Goal: Communication & Community: Answer question/provide support

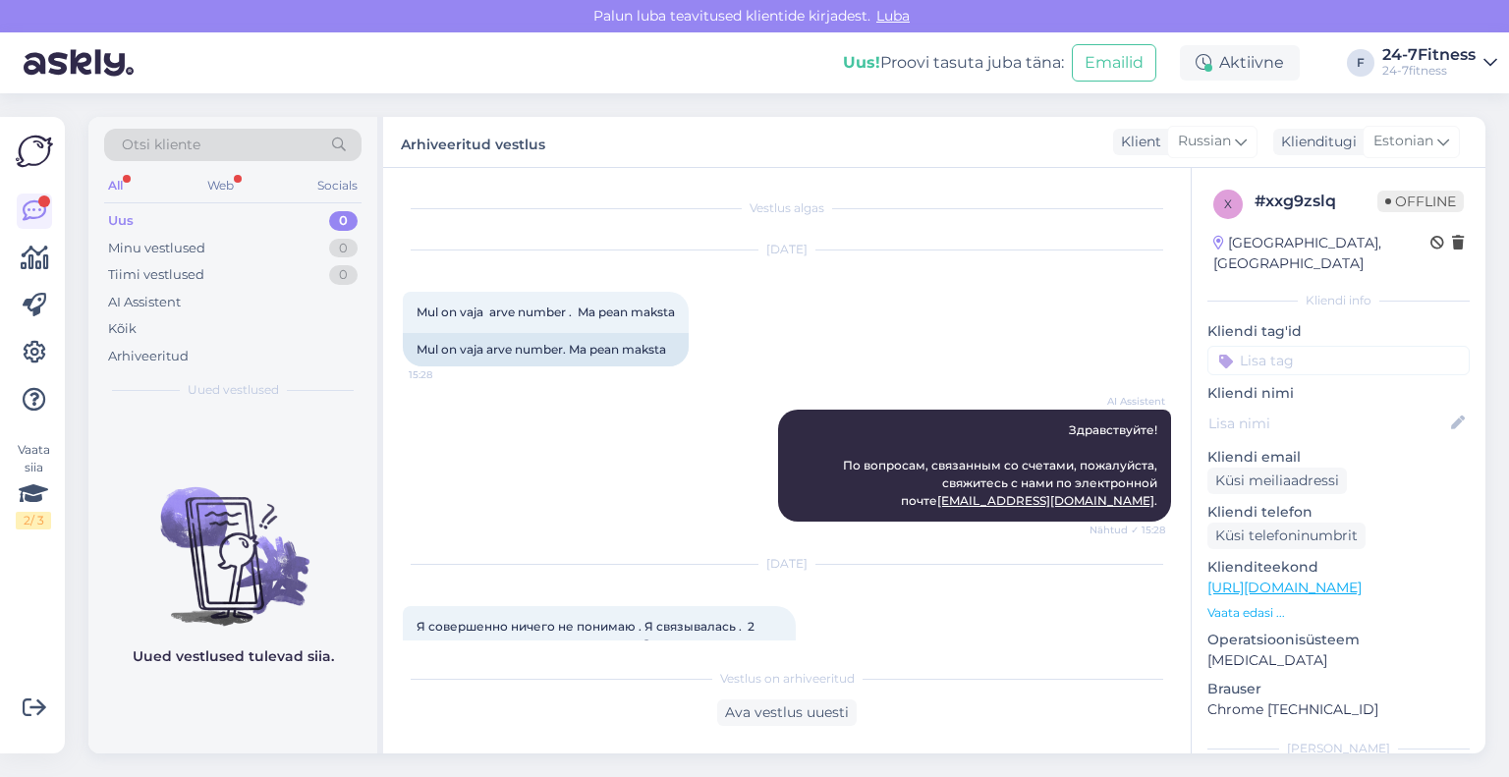
scroll to position [5022, 0]
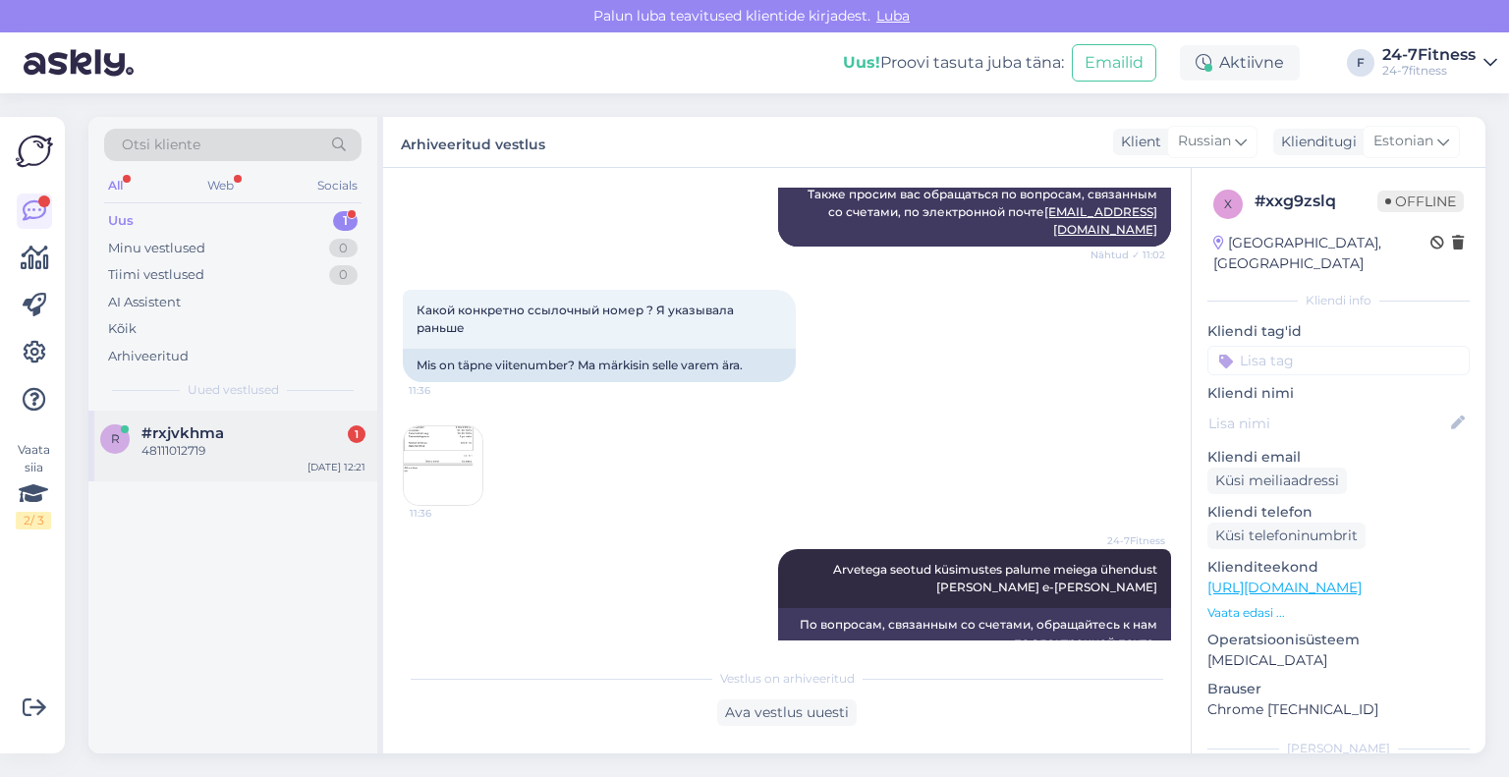
click at [196, 436] on span "#rxjvkhma" at bounding box center [182, 433] width 83 height 18
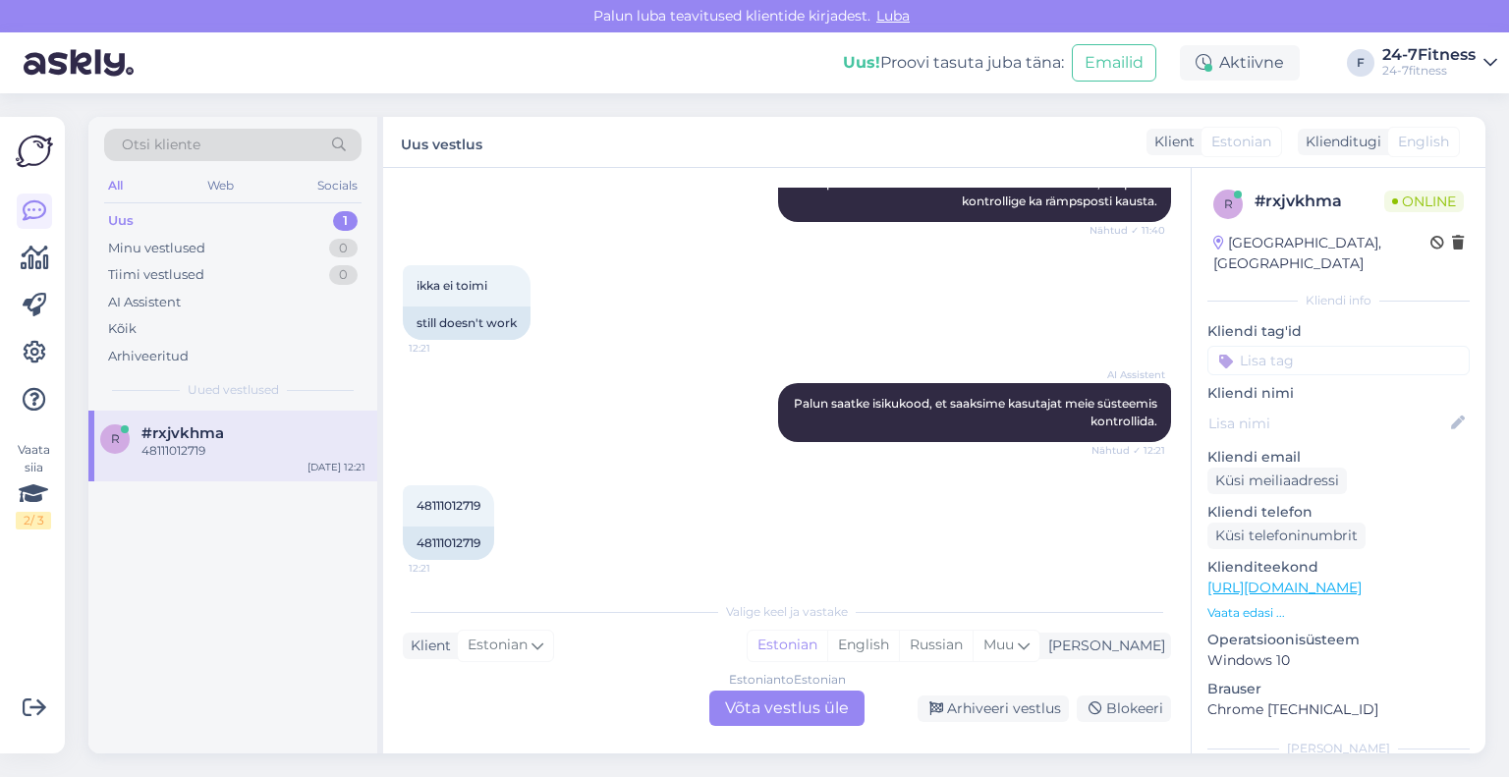
scroll to position [483, 0]
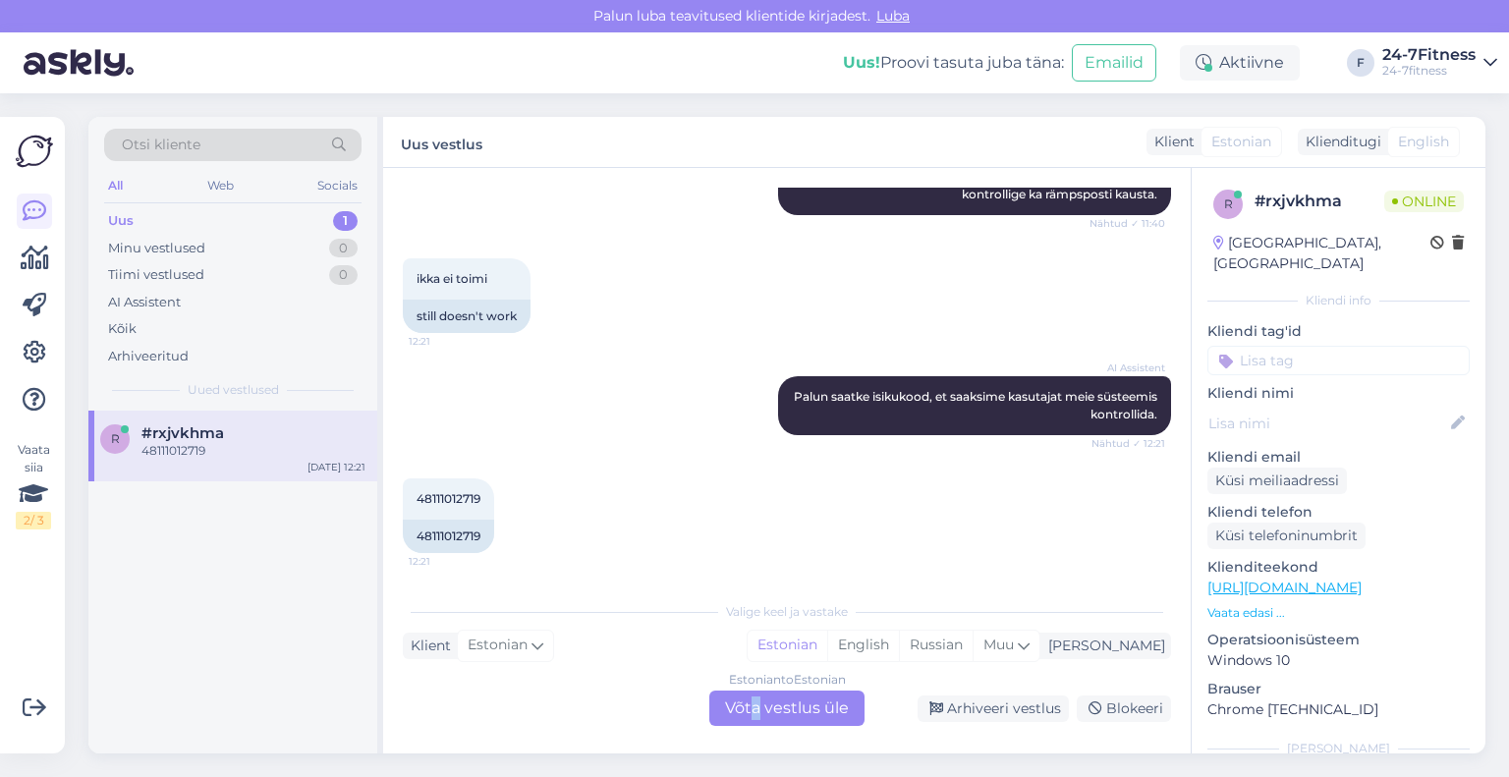
click at [756, 702] on div "Estonian to Estonian Võta vestlus üle" at bounding box center [786, 708] width 155 height 35
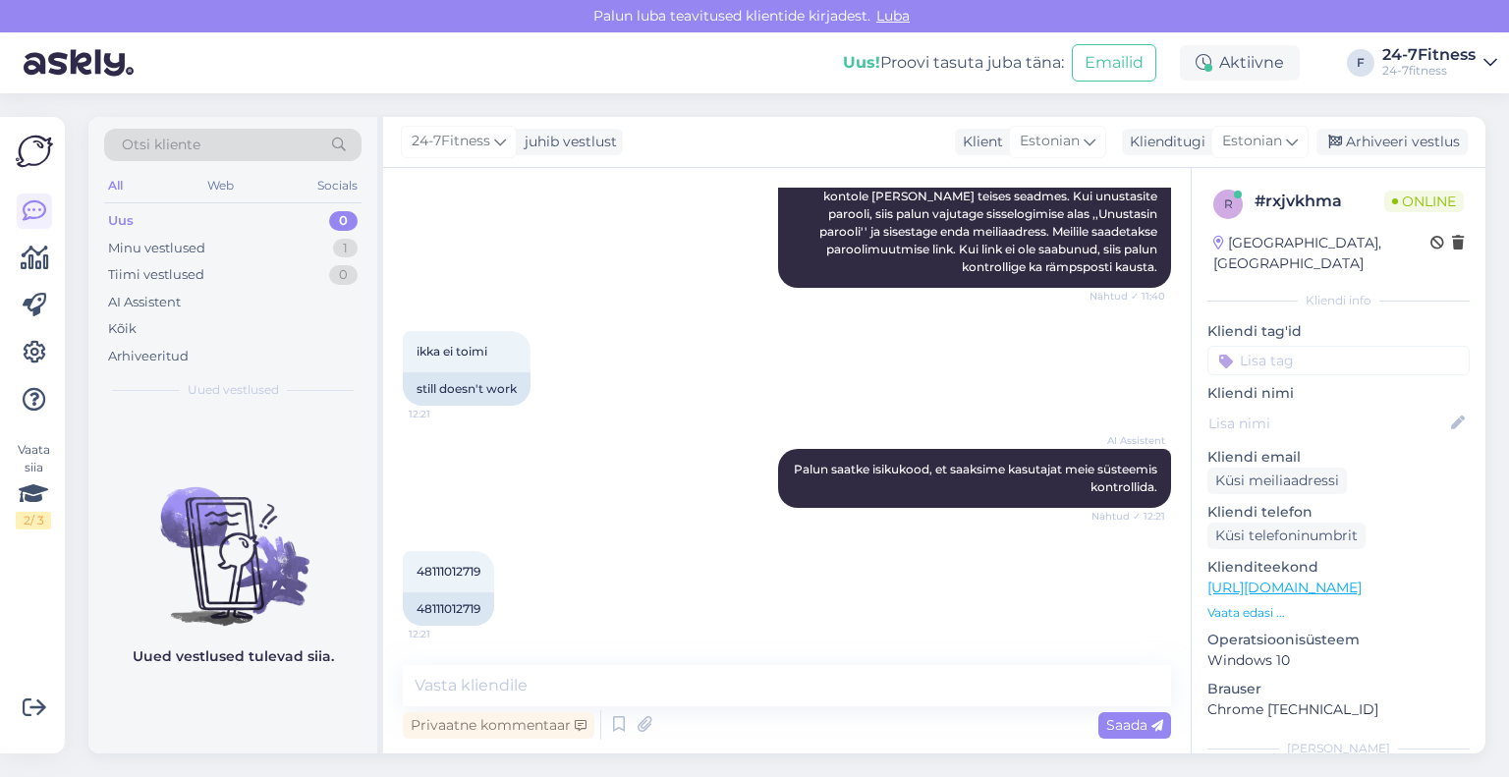
scroll to position [411, 0]
drag, startPoint x: 483, startPoint y: 573, endPoint x: 382, endPoint y: 565, distance: 101.5
click at [383, 565] on div "Vestlus algas [DATE] Ei õnnestu sisse logida. Märgin e-maili aadressi ja unusta…" at bounding box center [787, 460] width 808 height 585
copy span "48111012719"
click at [804, 698] on textarea at bounding box center [787, 685] width 768 height 41
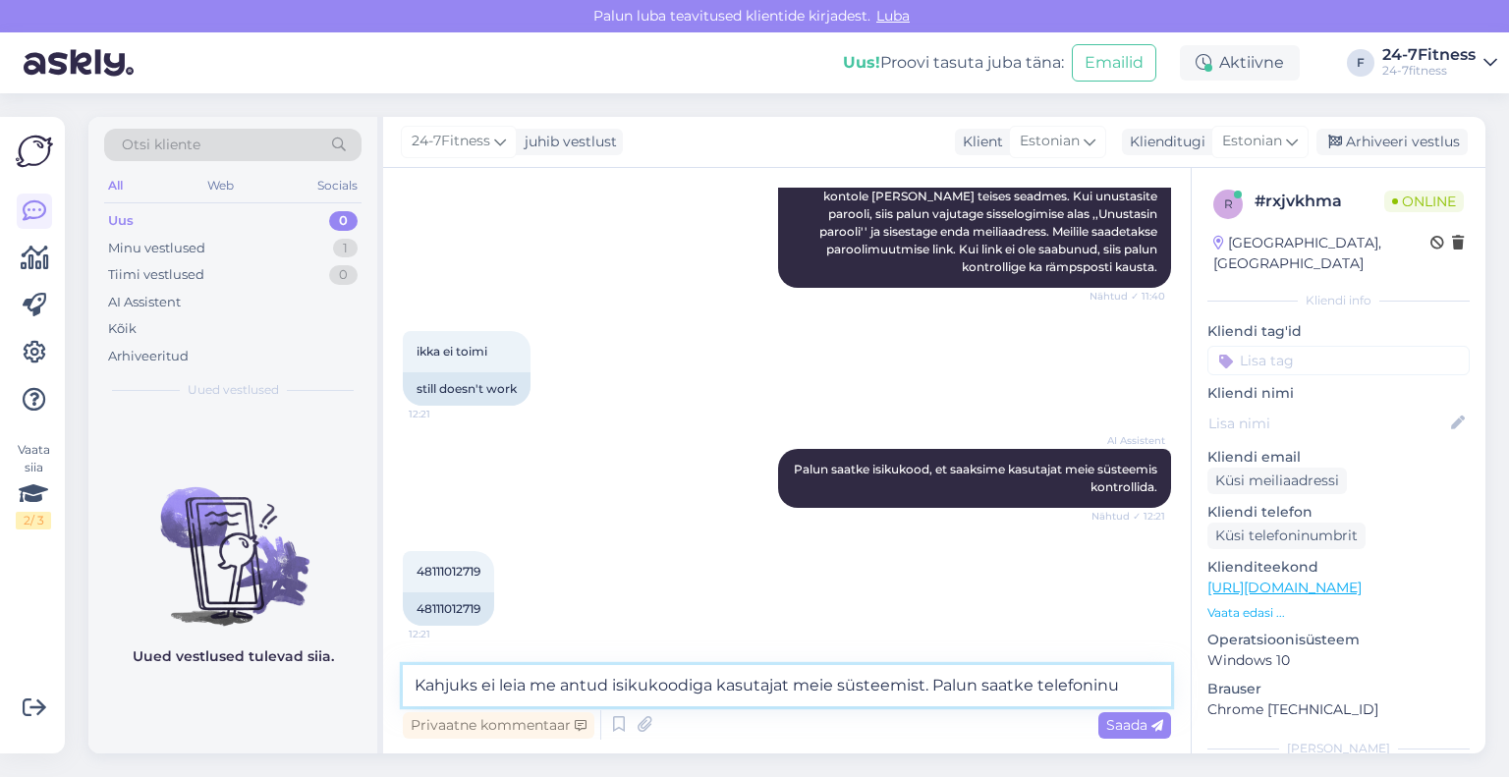
click at [1026, 687] on textarea "Kahjuks ei leia me antud isikukoodiga kasutajat meie süsteemist. Palun saatke t…" at bounding box center [787, 685] width 768 height 41
click at [1033, 685] on textarea "Kahjuks ei leia me antud isikukoodiga kasutajat meie süsteemist. Palun saatkeni…" at bounding box center [787, 685] width 768 height 41
click at [1152, 684] on textarea "Kahjuks ei leia me antud isikukoodiga kasutajat meie süsteemist. Palun saatke n…" at bounding box center [787, 685] width 768 height 41
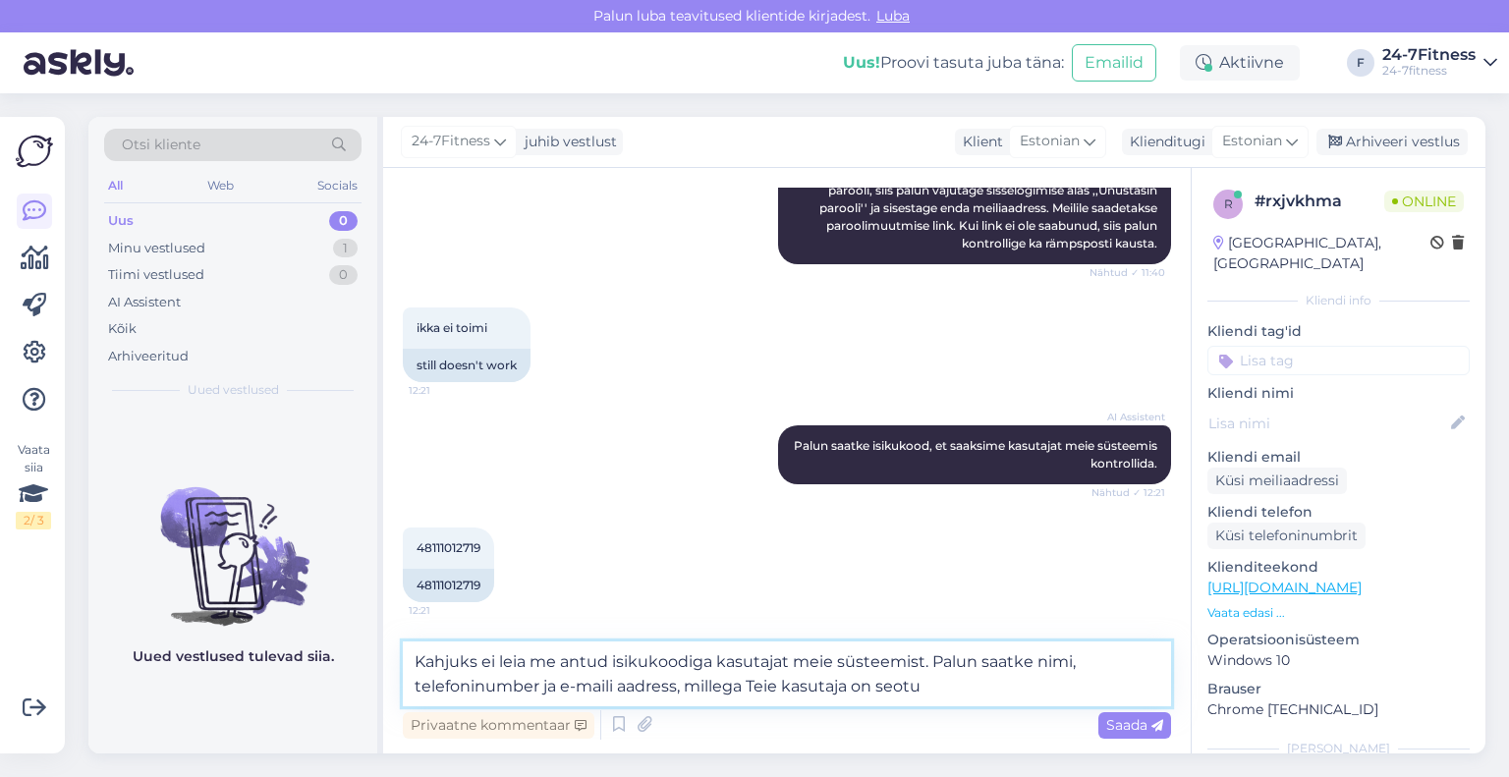
type textarea "Kahjuks ei leia me antud isikukoodiga kasutajat meie süsteemist. Palun saatke n…"
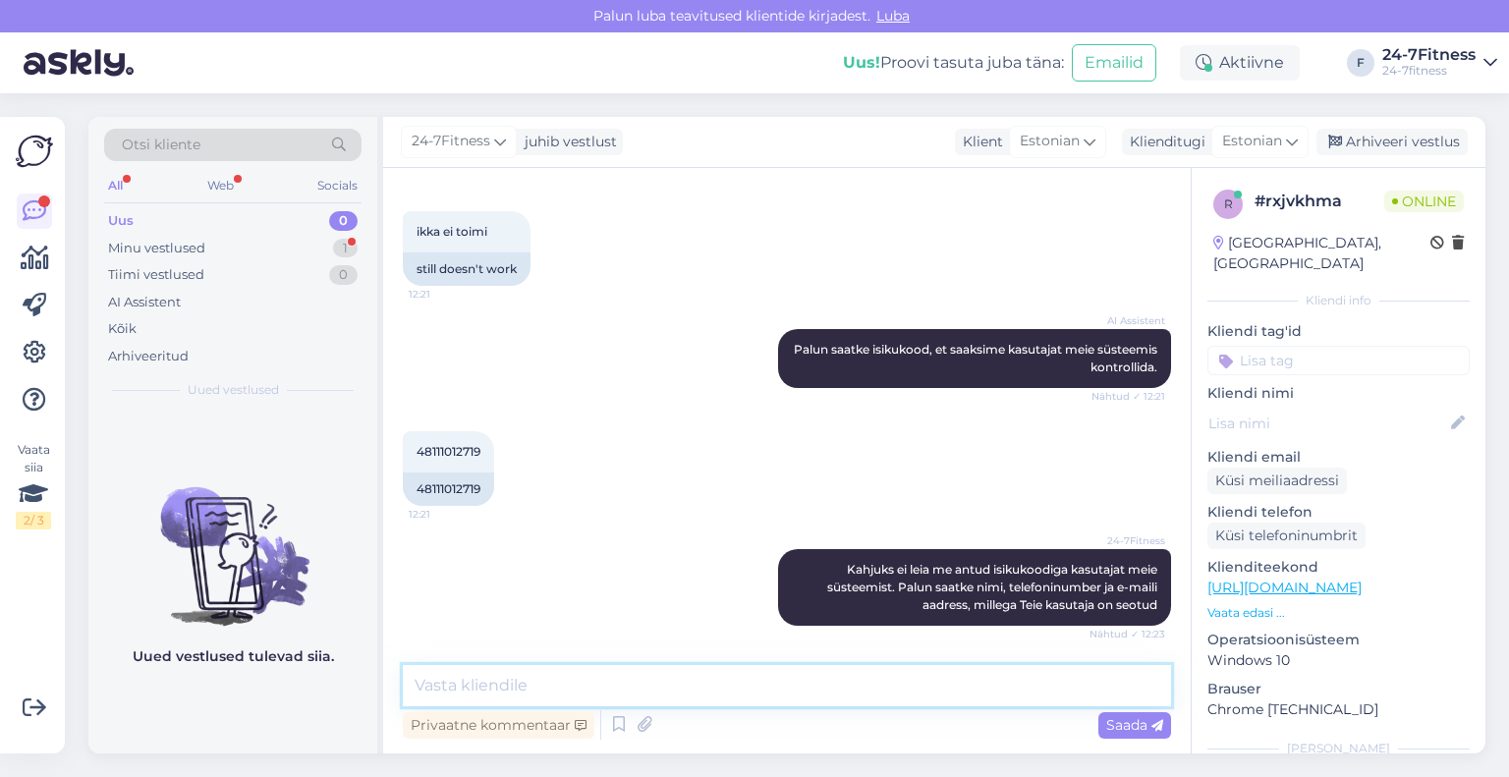
scroll to position [615, 0]
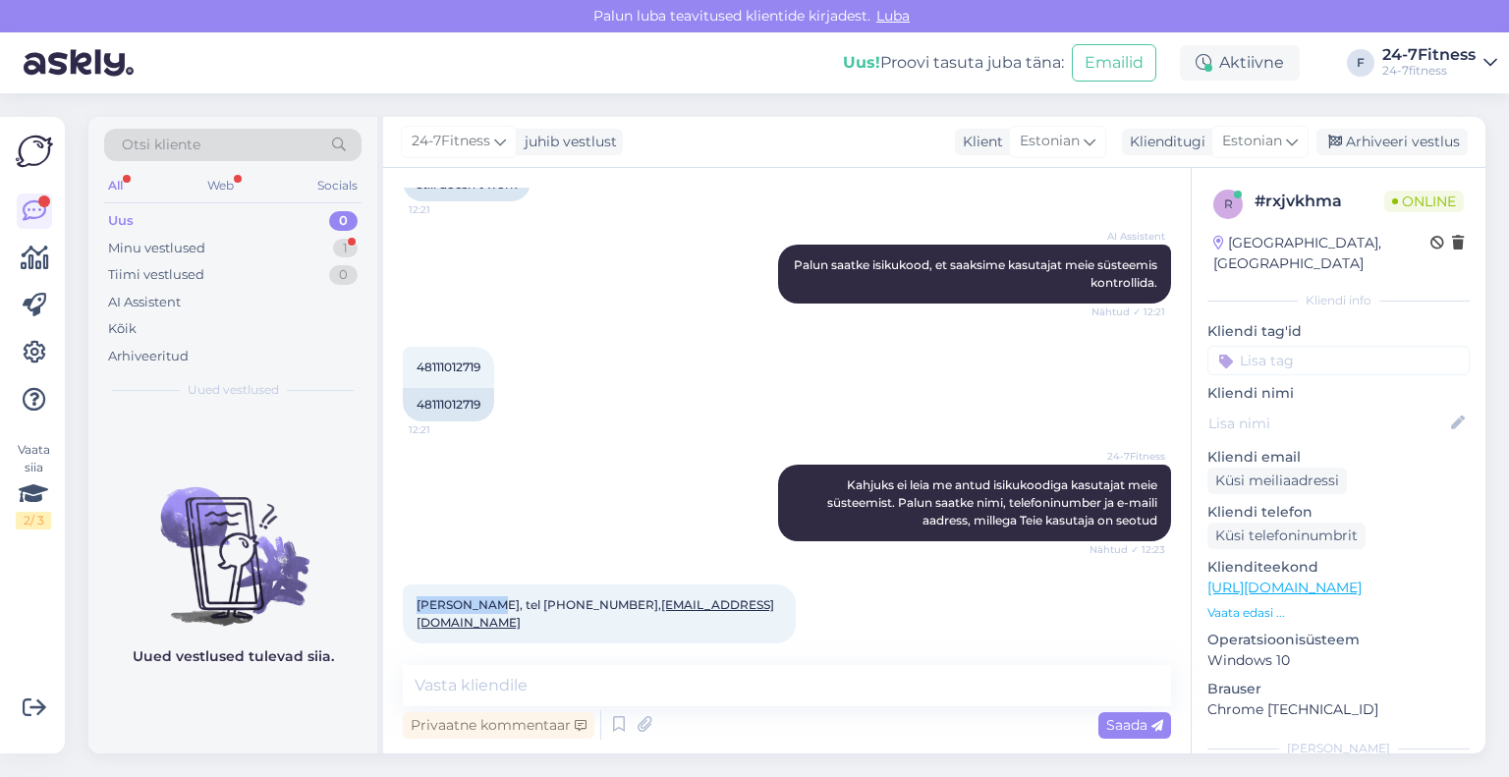
drag, startPoint x: 479, startPoint y: 604, endPoint x: 404, endPoint y: 616, distance: 76.6
click at [404, 616] on div "[PERSON_NAME], tel [PHONE_NUMBER], [EMAIL_ADDRESS][DOMAIN_NAME] 12:24" at bounding box center [599, 614] width 393 height 59
copy span "[PERSON_NAME]"
drag, startPoint x: 707, startPoint y: 596, endPoint x: 568, endPoint y: 612, distance: 140.4
click at [568, 612] on div "[PERSON_NAME], tel [PHONE_NUMBER], [EMAIL_ADDRESS][DOMAIN_NAME] 12:24" at bounding box center [599, 614] width 393 height 59
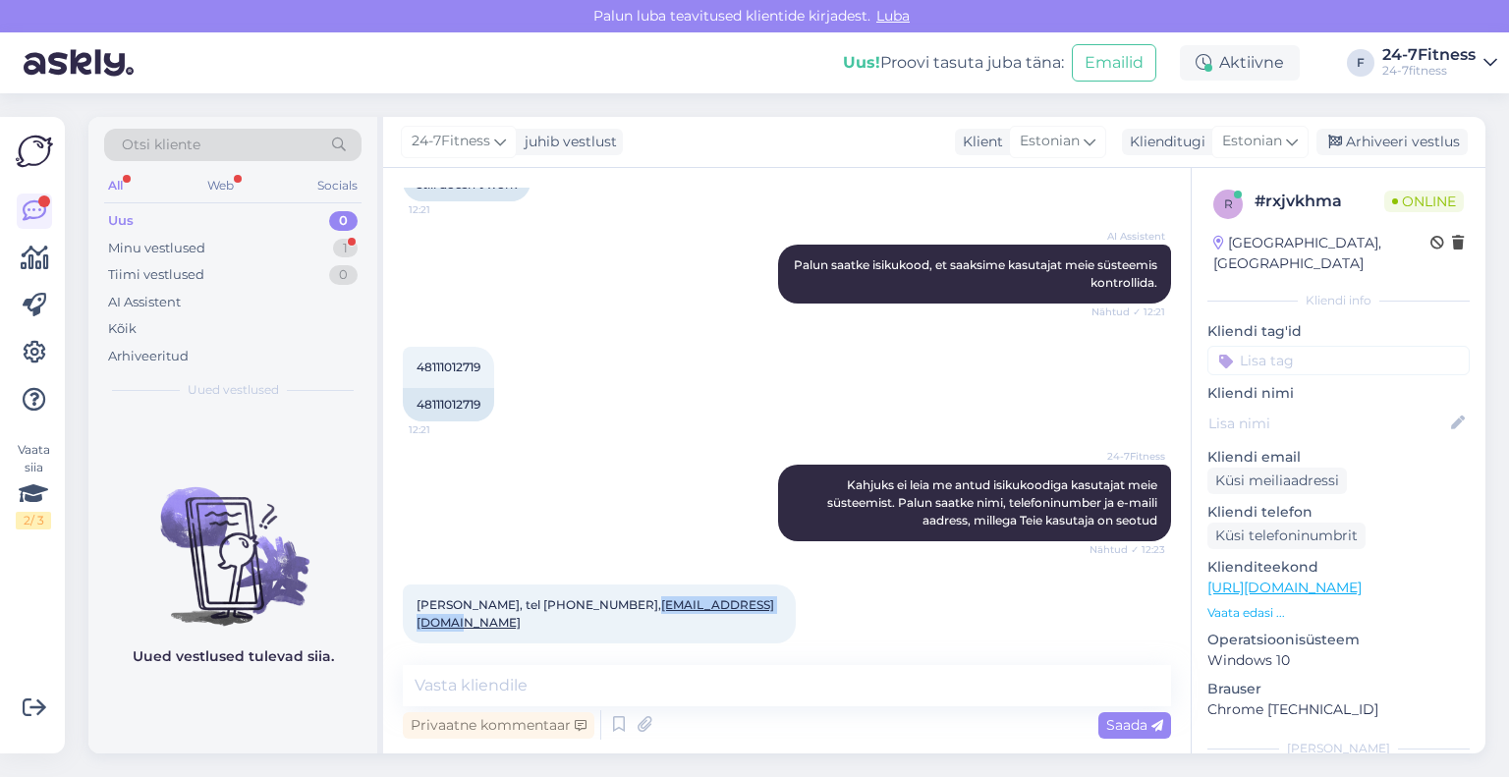
copy link "[EMAIL_ADDRESS][DOMAIN_NAME]"
drag, startPoint x: 563, startPoint y: 598, endPoint x: 503, endPoint y: 619, distance: 63.4
click at [503, 619] on div "[PERSON_NAME], tel [PHONE_NUMBER], [EMAIL_ADDRESS][DOMAIN_NAME] 12:24" at bounding box center [599, 614] width 393 height 59
copy span "53488786"
drag, startPoint x: 479, startPoint y: 606, endPoint x: 393, endPoint y: 605, distance: 86.5
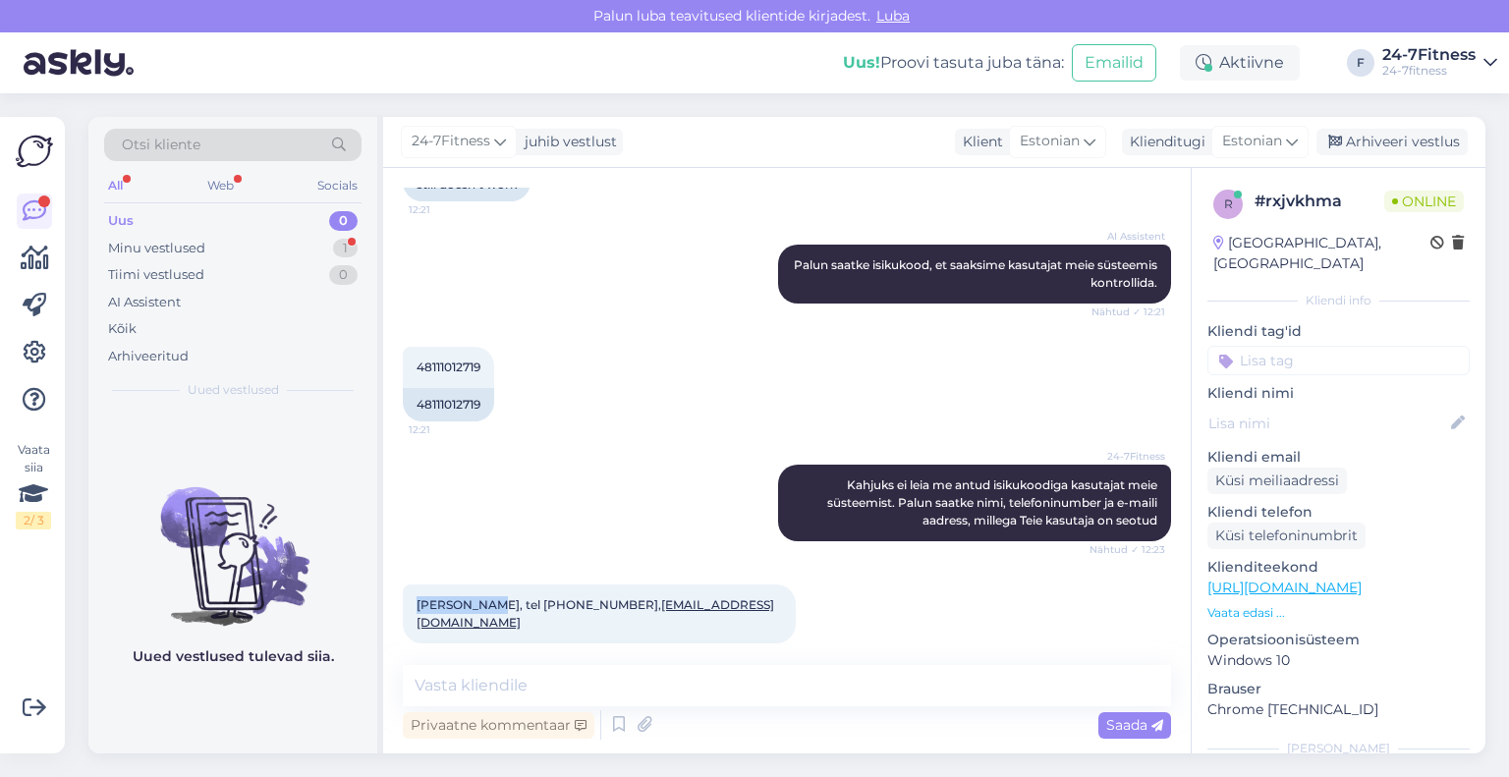
click at [393, 605] on div "Vestlus algas [DATE] Ei õnnestu sisse logida. Märgin e-maili aadressi ja unusta…" at bounding box center [787, 460] width 808 height 585
copy span "[PERSON_NAME]"
drag, startPoint x: 487, startPoint y: 370, endPoint x: 410, endPoint y: 362, distance: 78.1
click at [410, 362] on div "48111012719 12:21" at bounding box center [448, 367] width 91 height 41
copy span "48111012719"
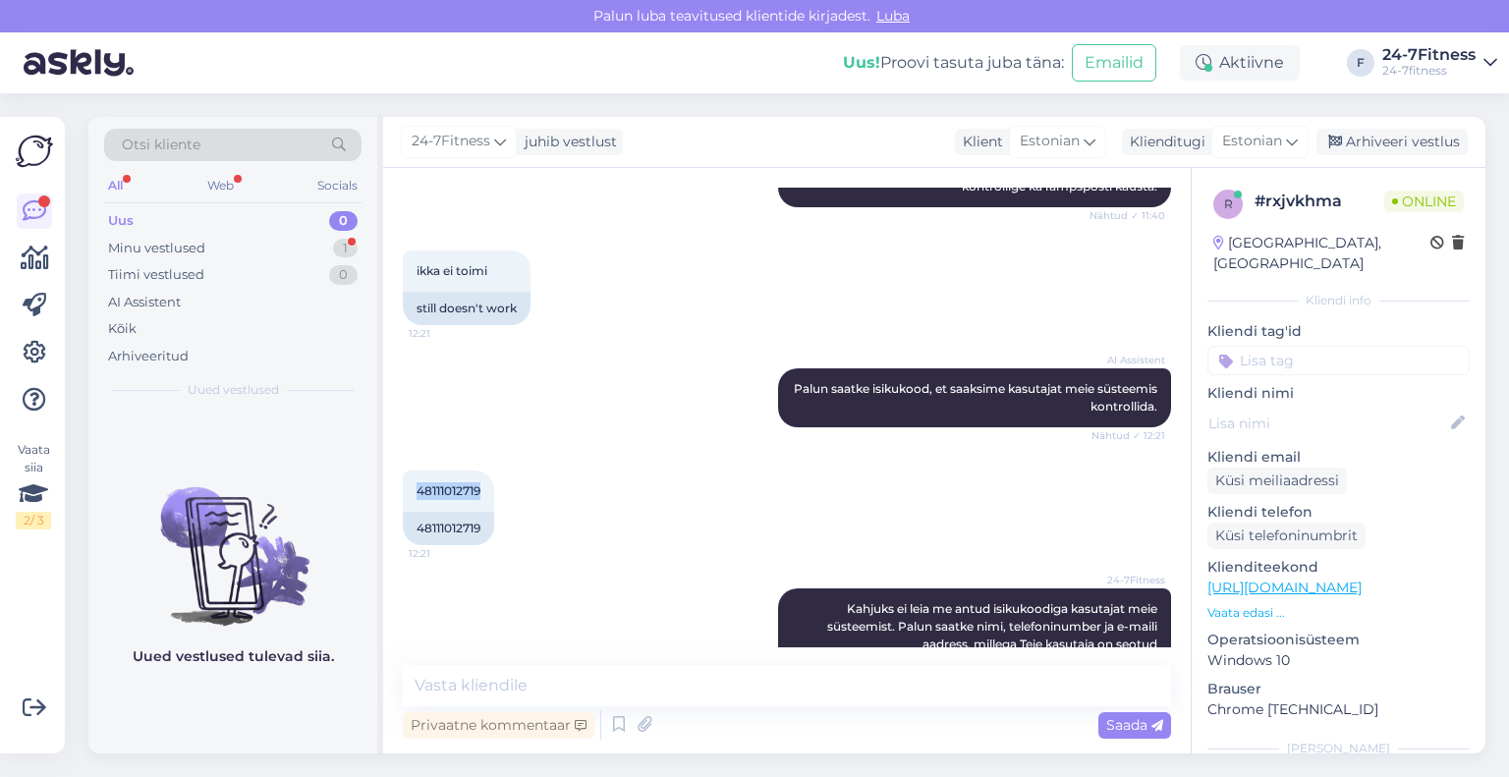
scroll to position [614, 0]
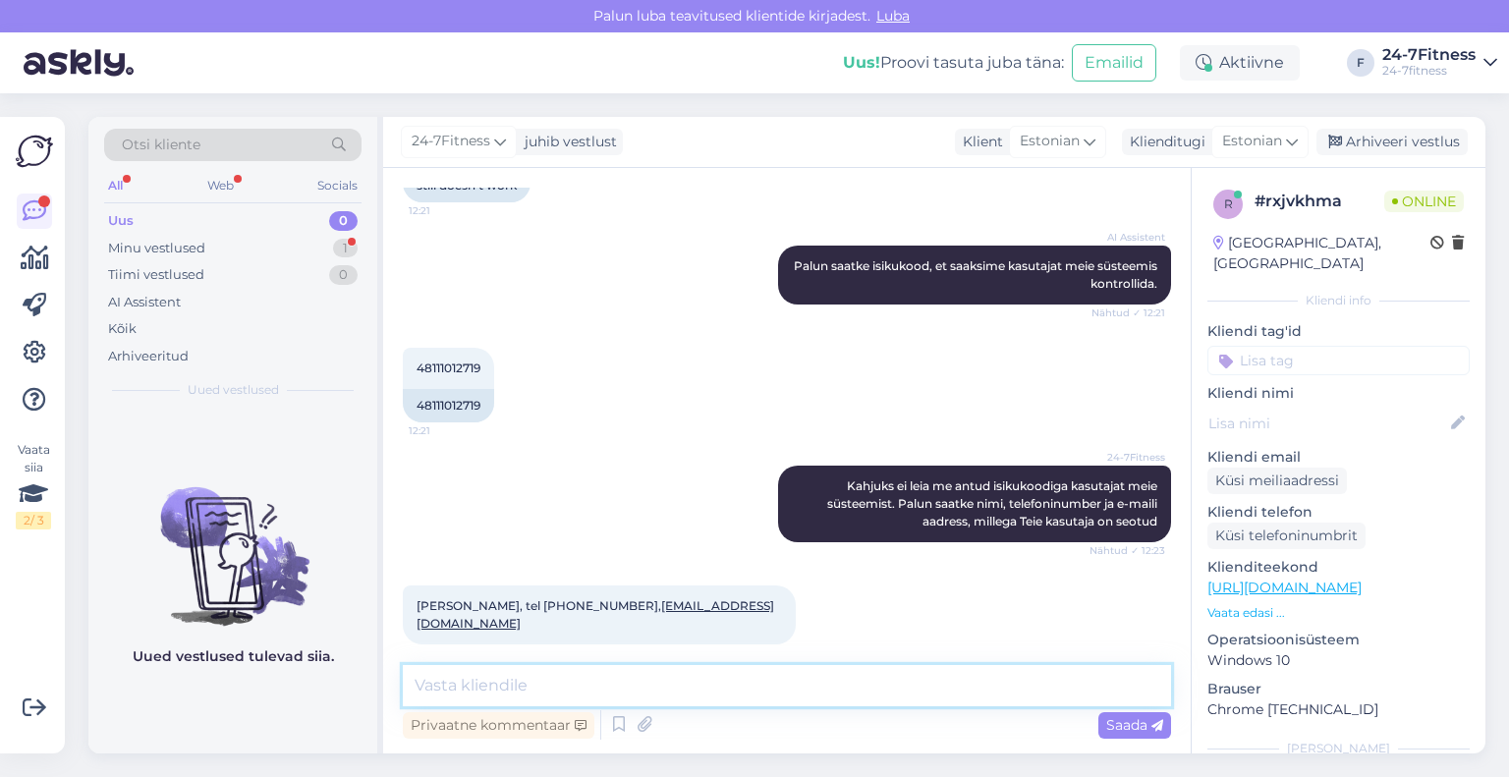
click at [712, 670] on textarea at bounding box center [787, 685] width 768 height 41
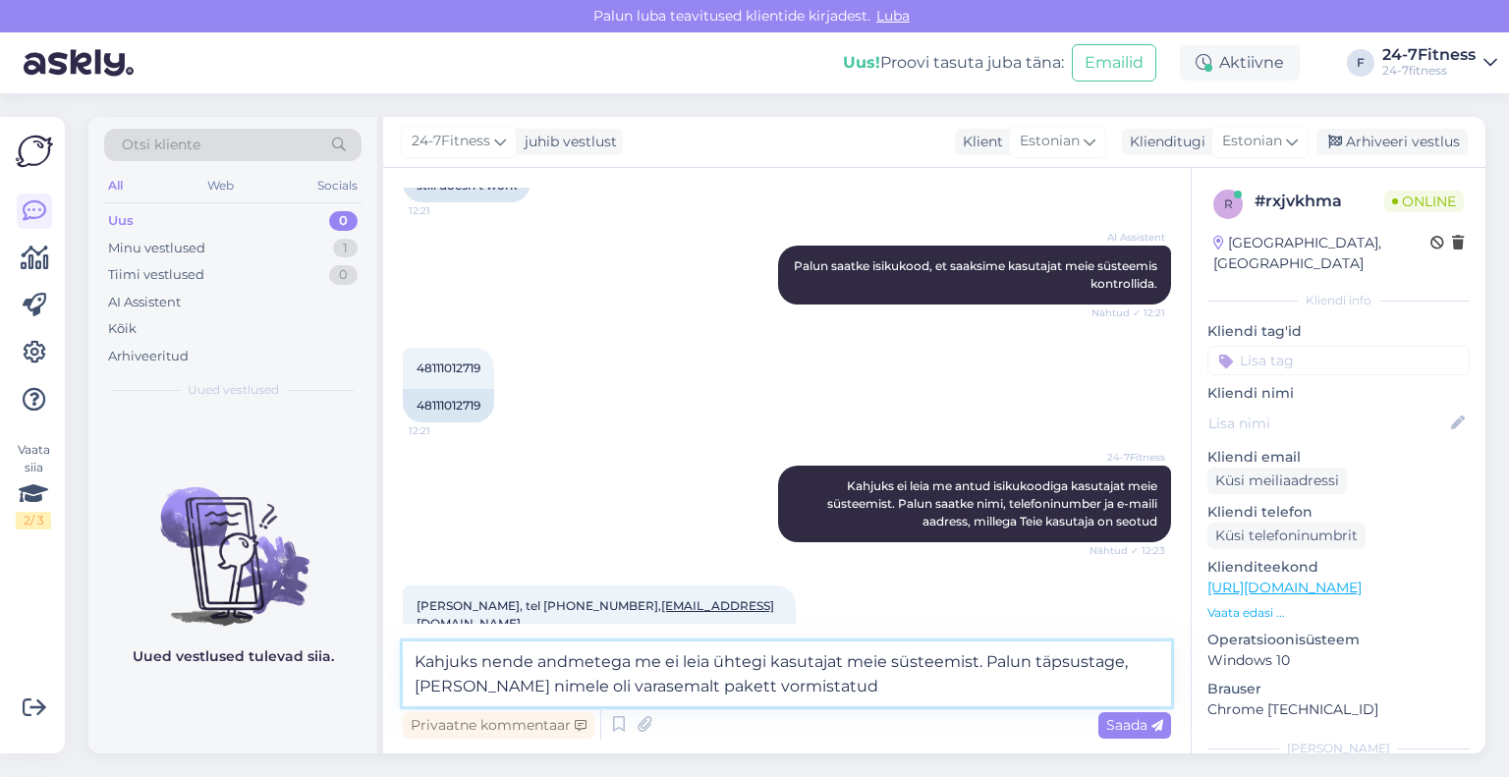
type textarea "Kahjuks nende andmetega me ei leia ühtegi kasutajat meie süsteemist. Palun täps…"
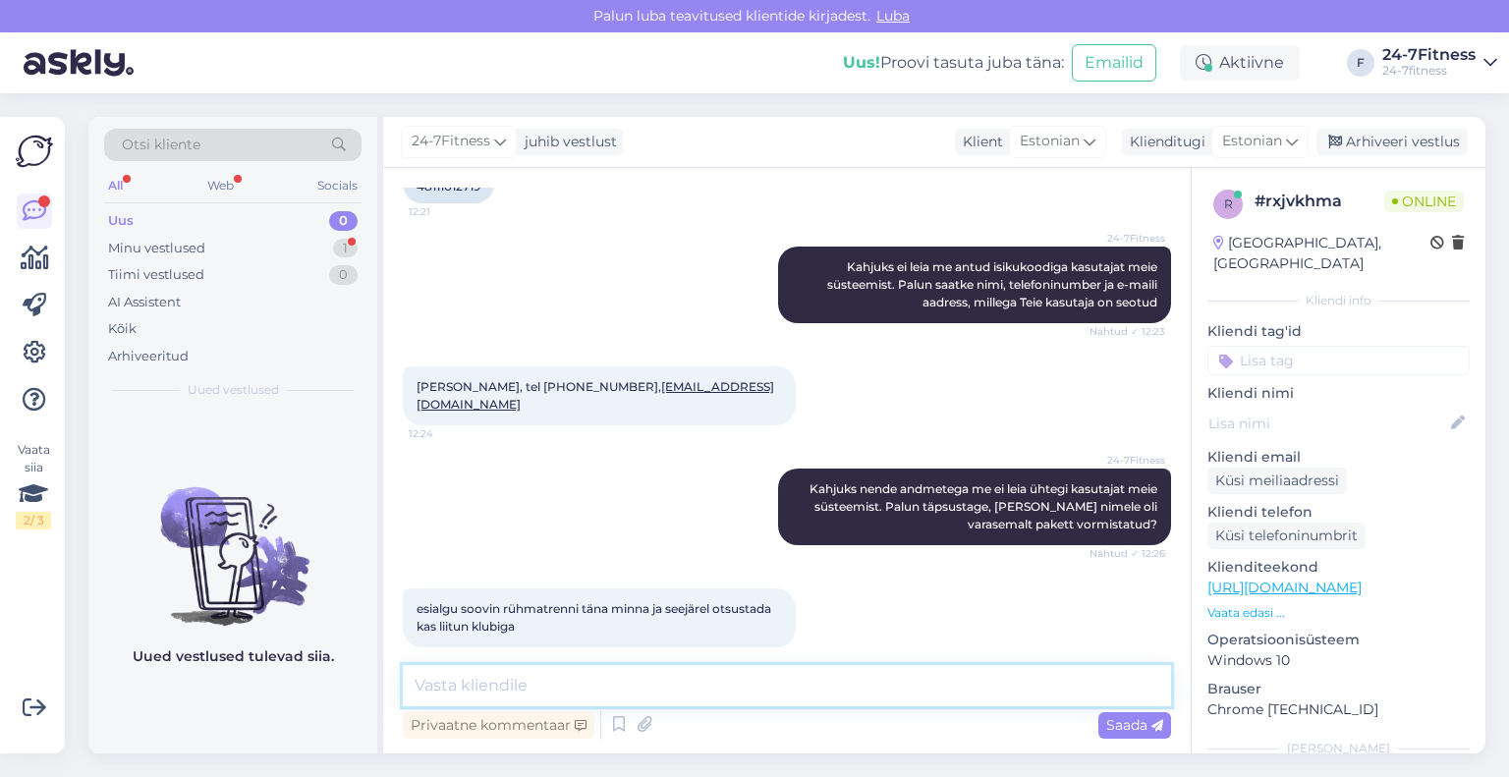
scroll to position [837, 0]
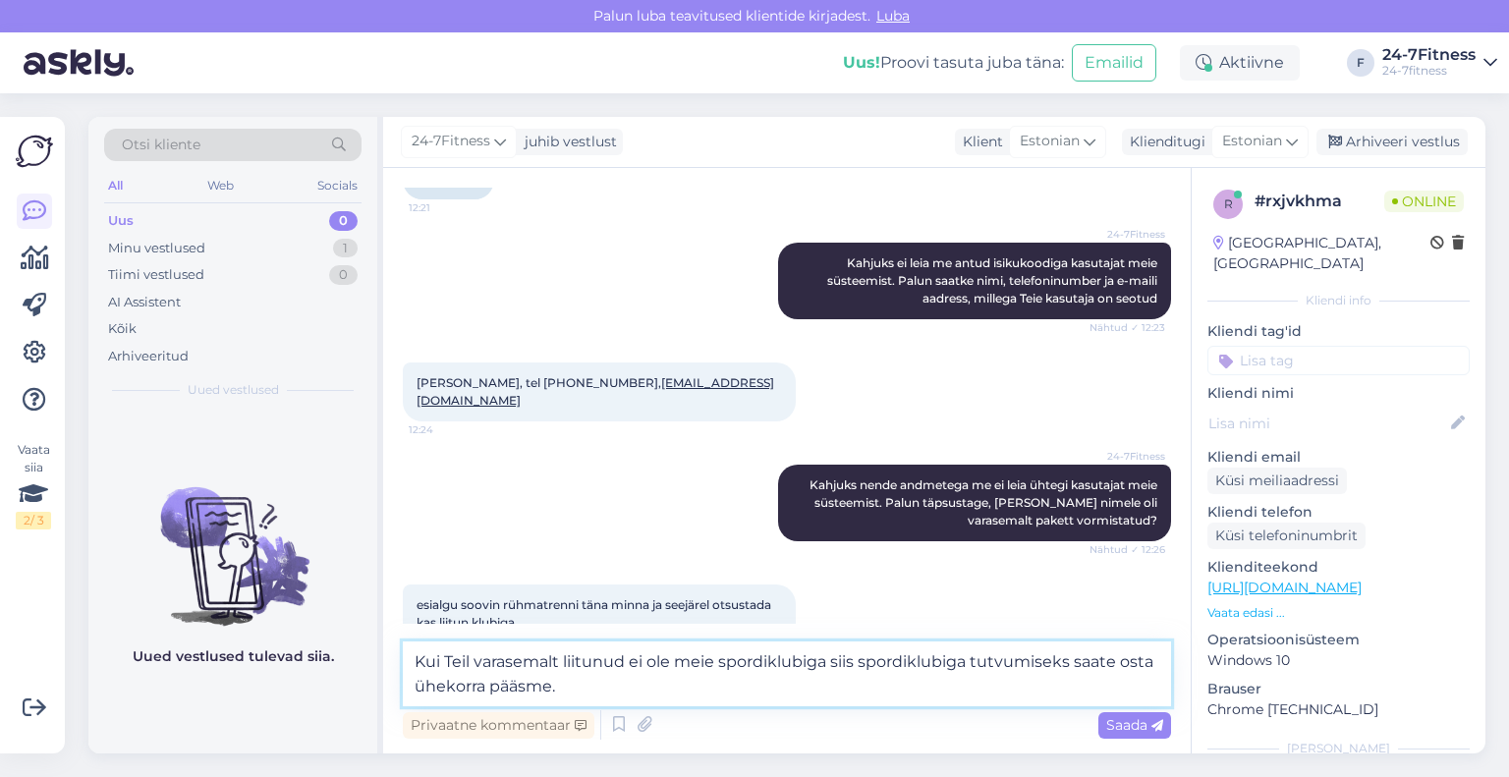
click at [589, 677] on textarea "Kui Teil varasemalt liitunud ei ole meie spordiklubiga siis spordiklubiga tutvu…" at bounding box center [787, 673] width 768 height 65
paste textarea "Loremi dolo sitametconsec, adipis el seddoei temporincid. Utlaboreetdol ma aliq…"
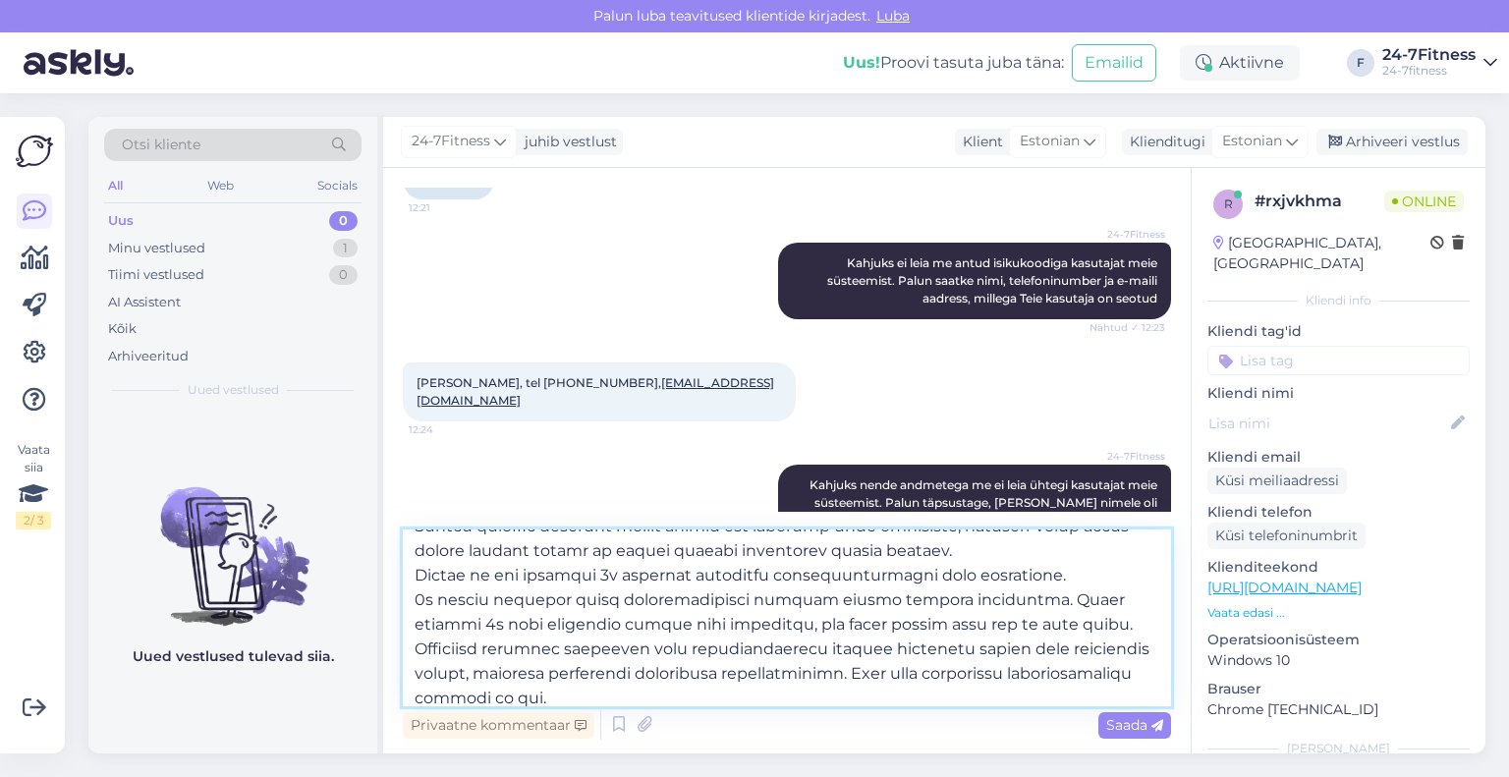
scroll to position [0, 0]
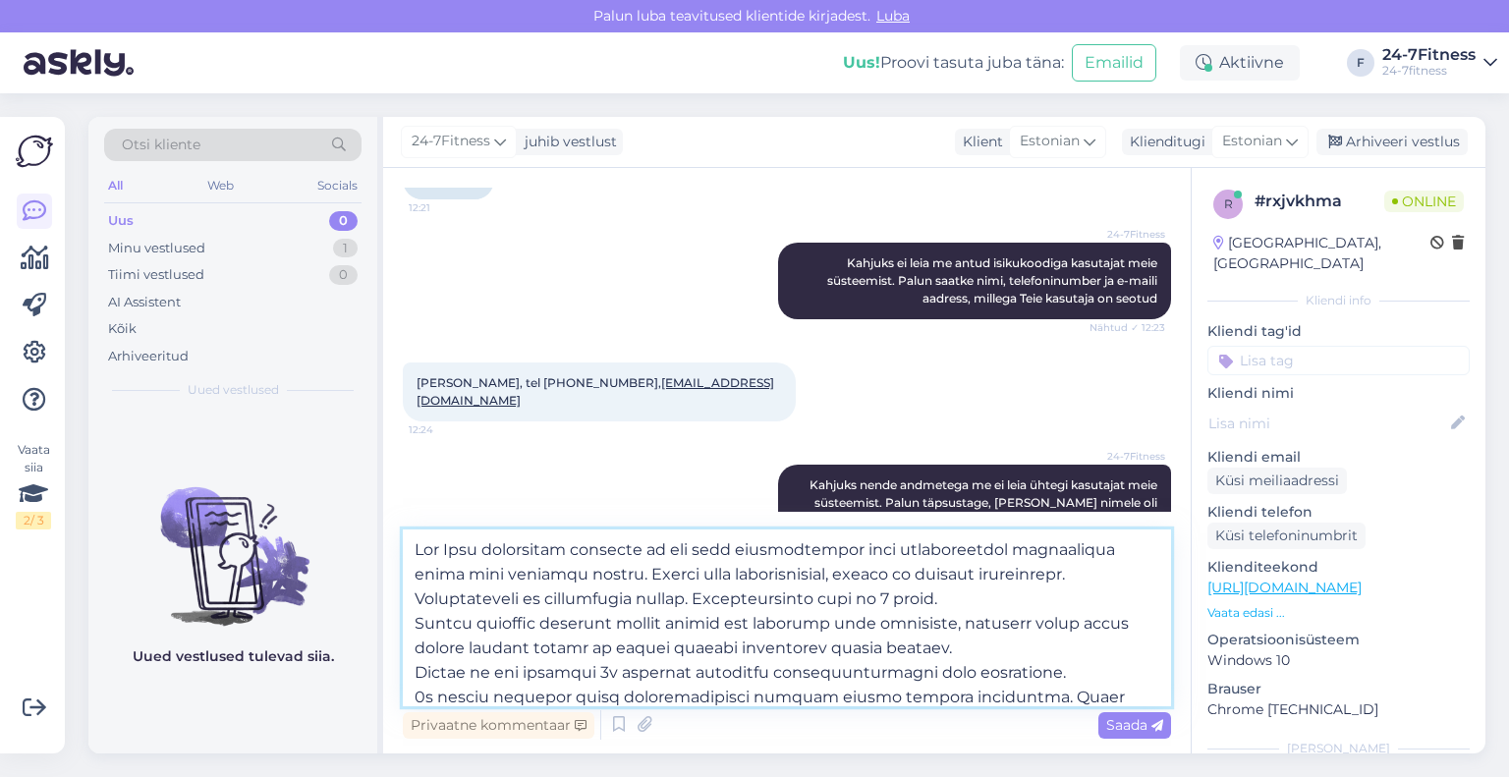
click at [964, 645] on textarea at bounding box center [787, 617] width 768 height 177
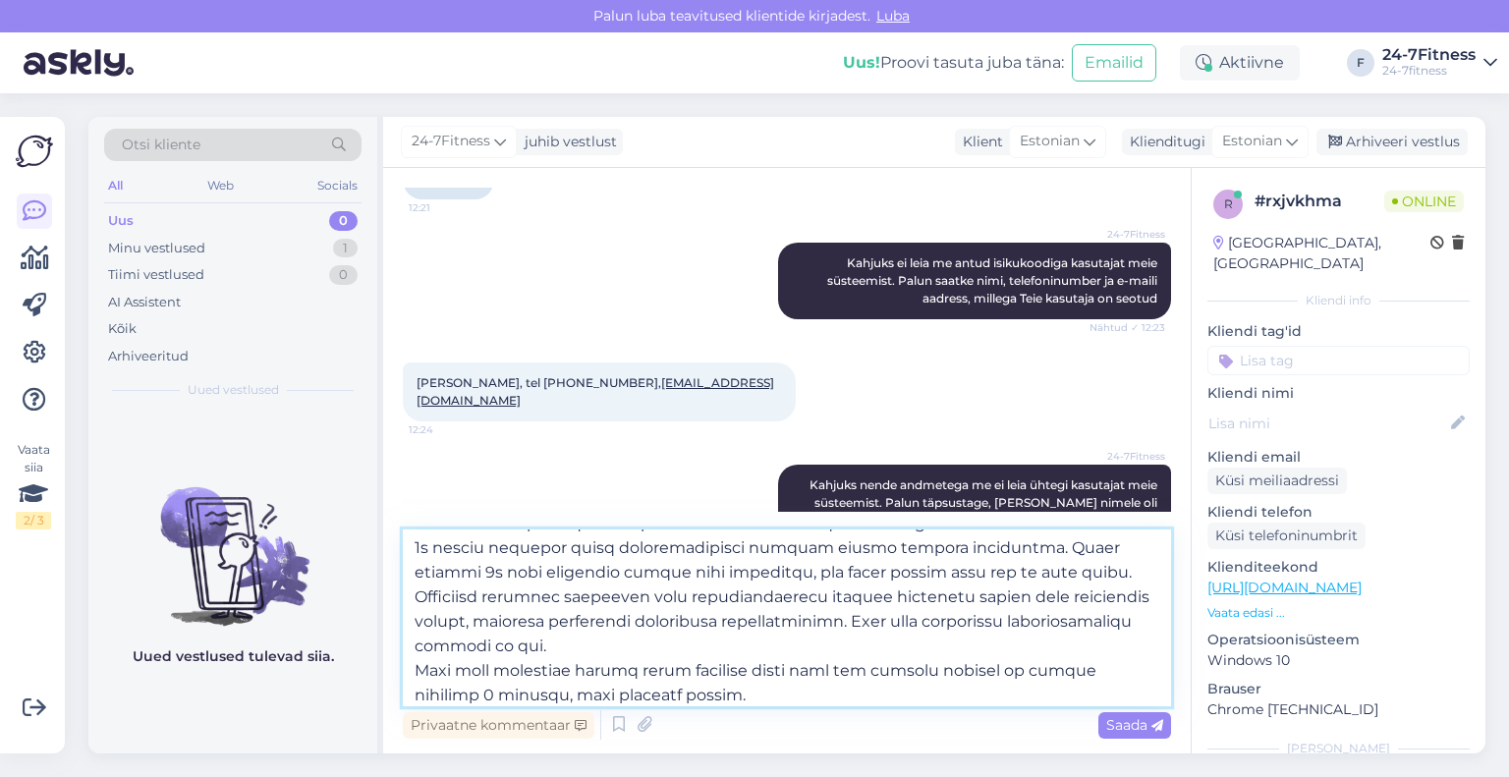
scroll to position [196, 0]
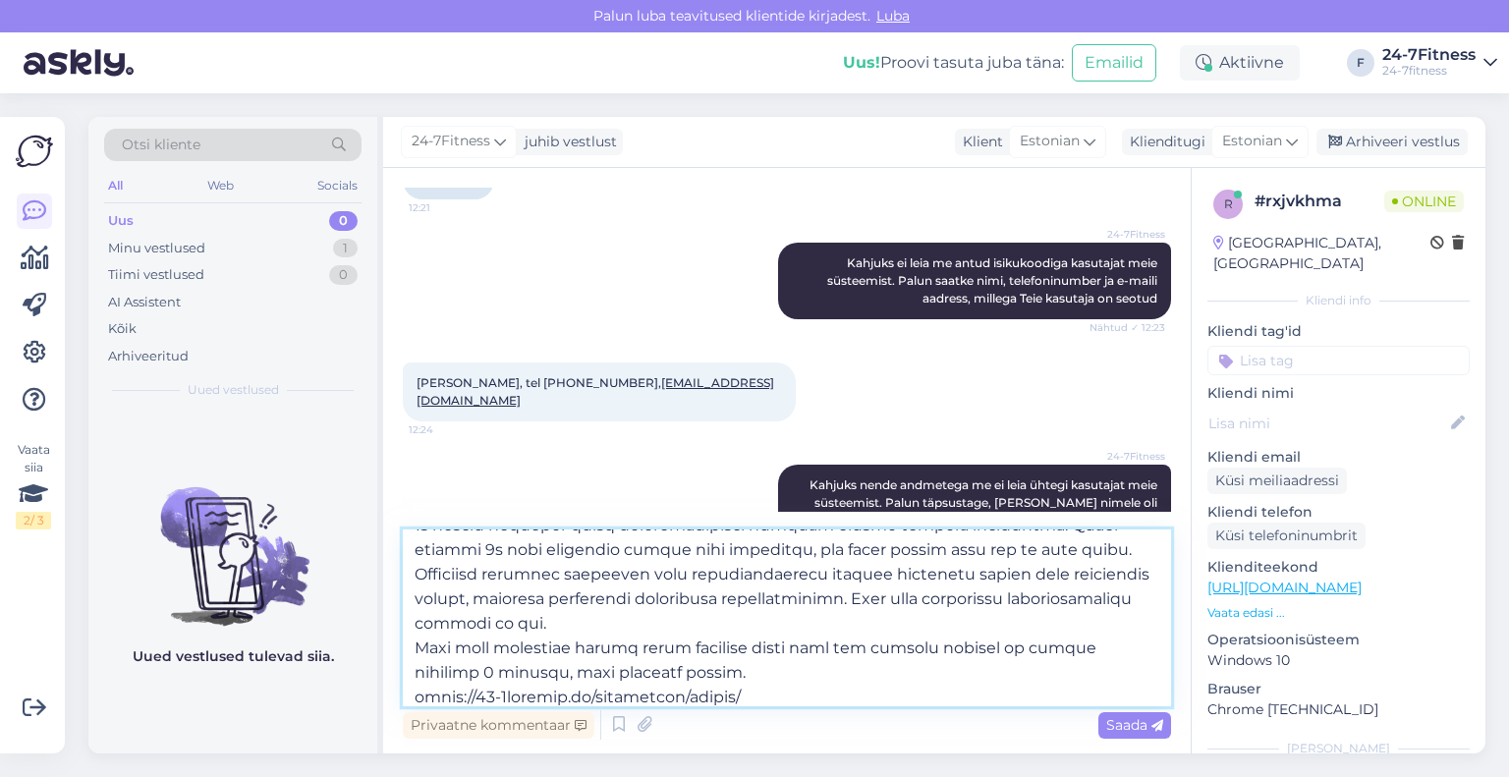
click at [758, 629] on textarea at bounding box center [787, 617] width 768 height 177
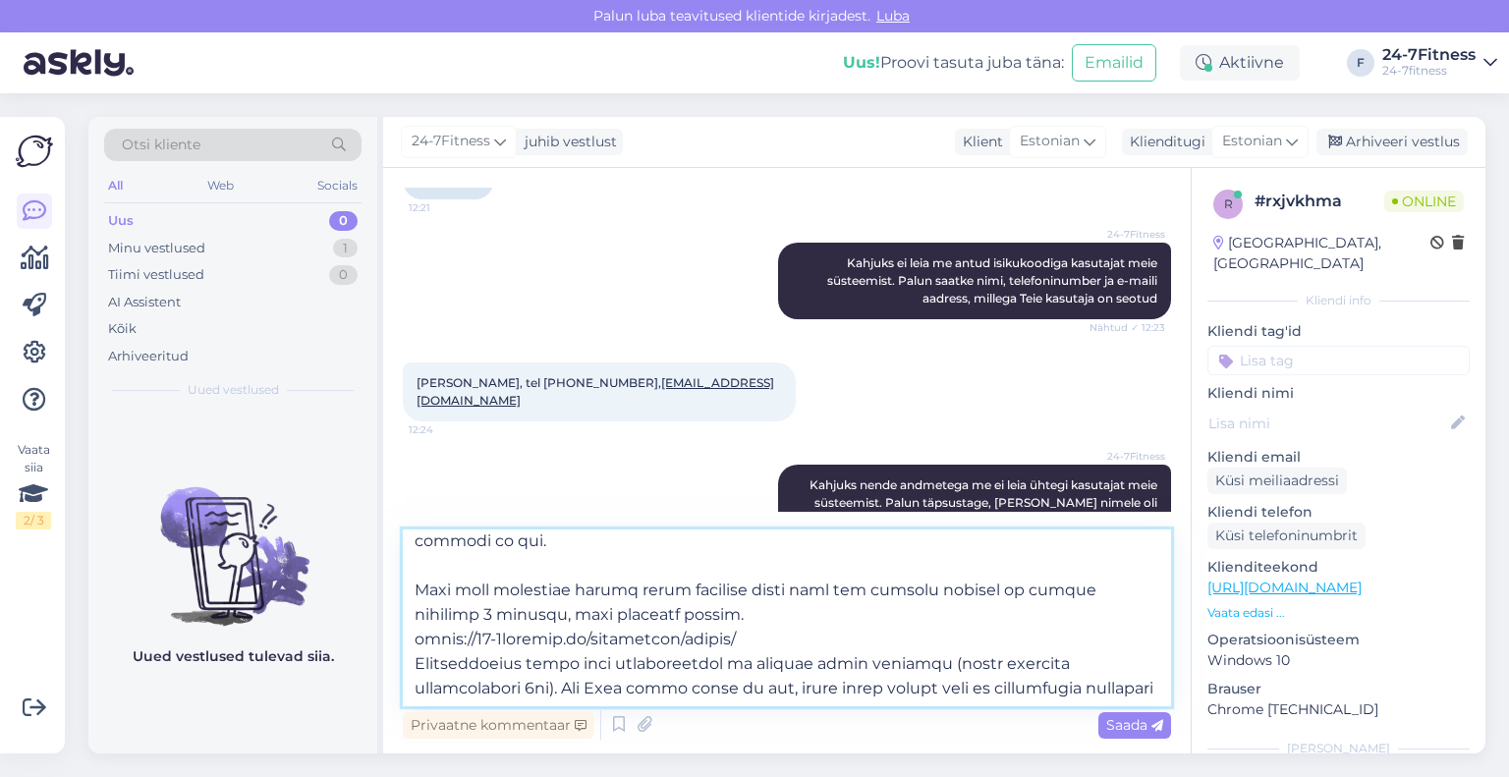
scroll to position [306, 0]
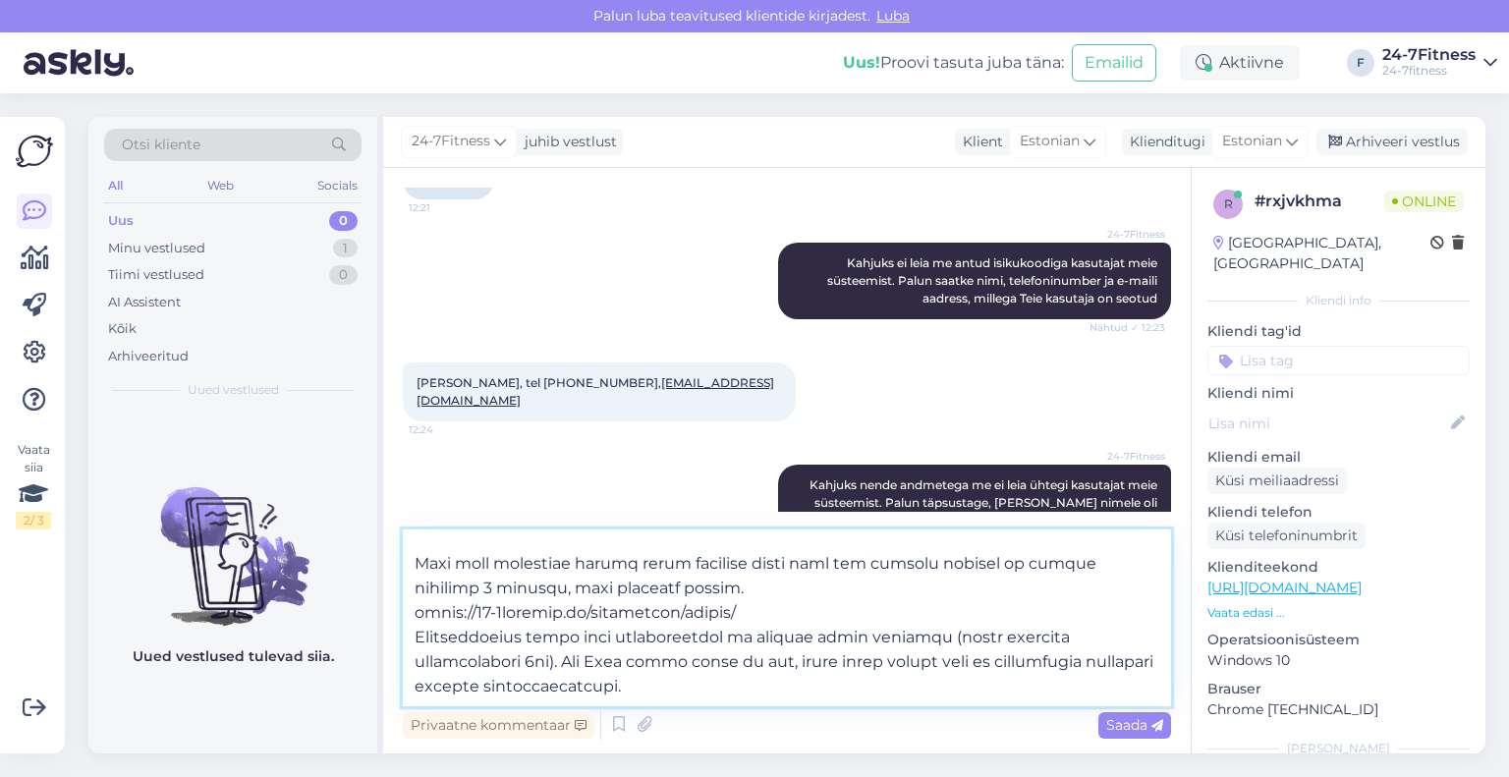
click at [755, 615] on textarea at bounding box center [787, 617] width 768 height 177
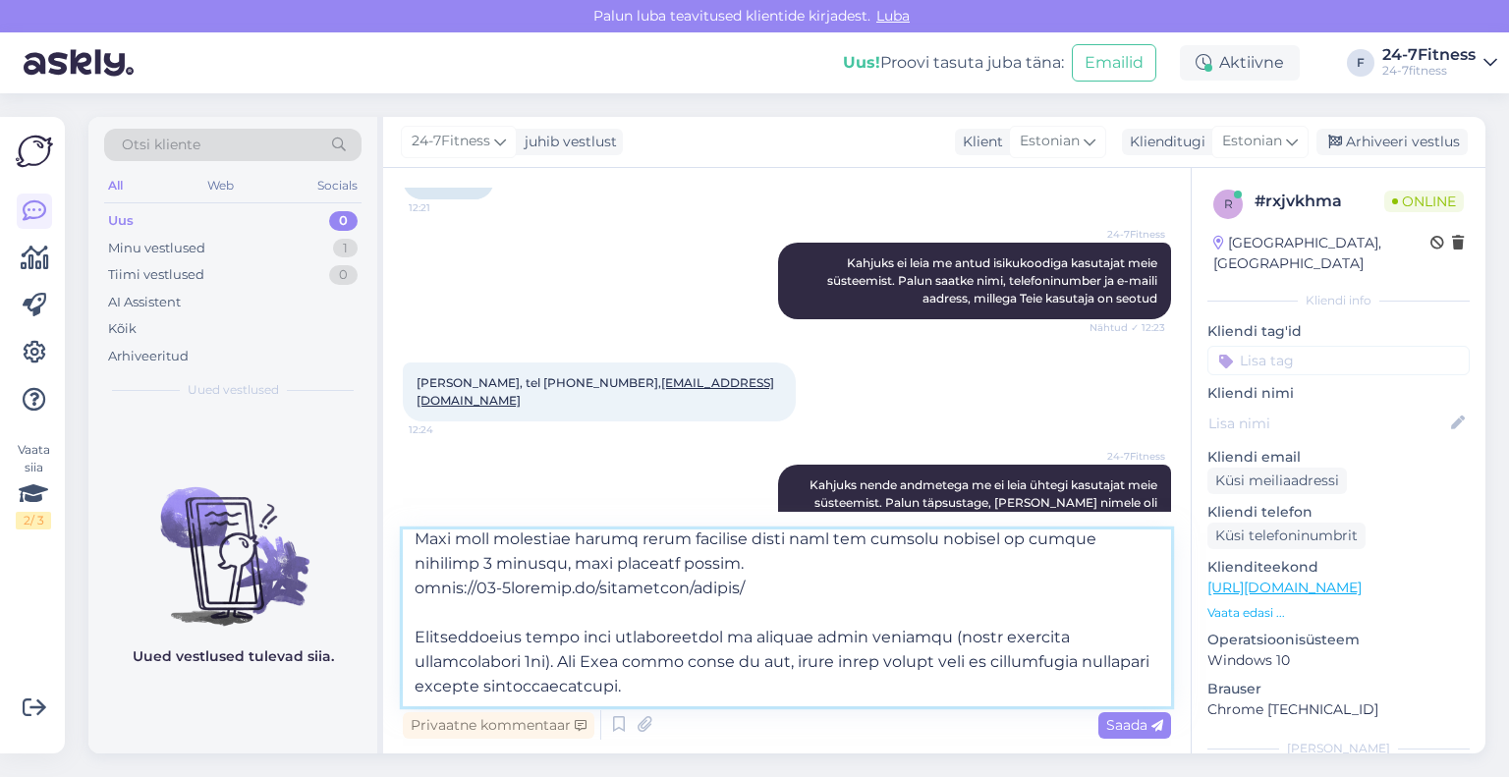
scroll to position [0, 0]
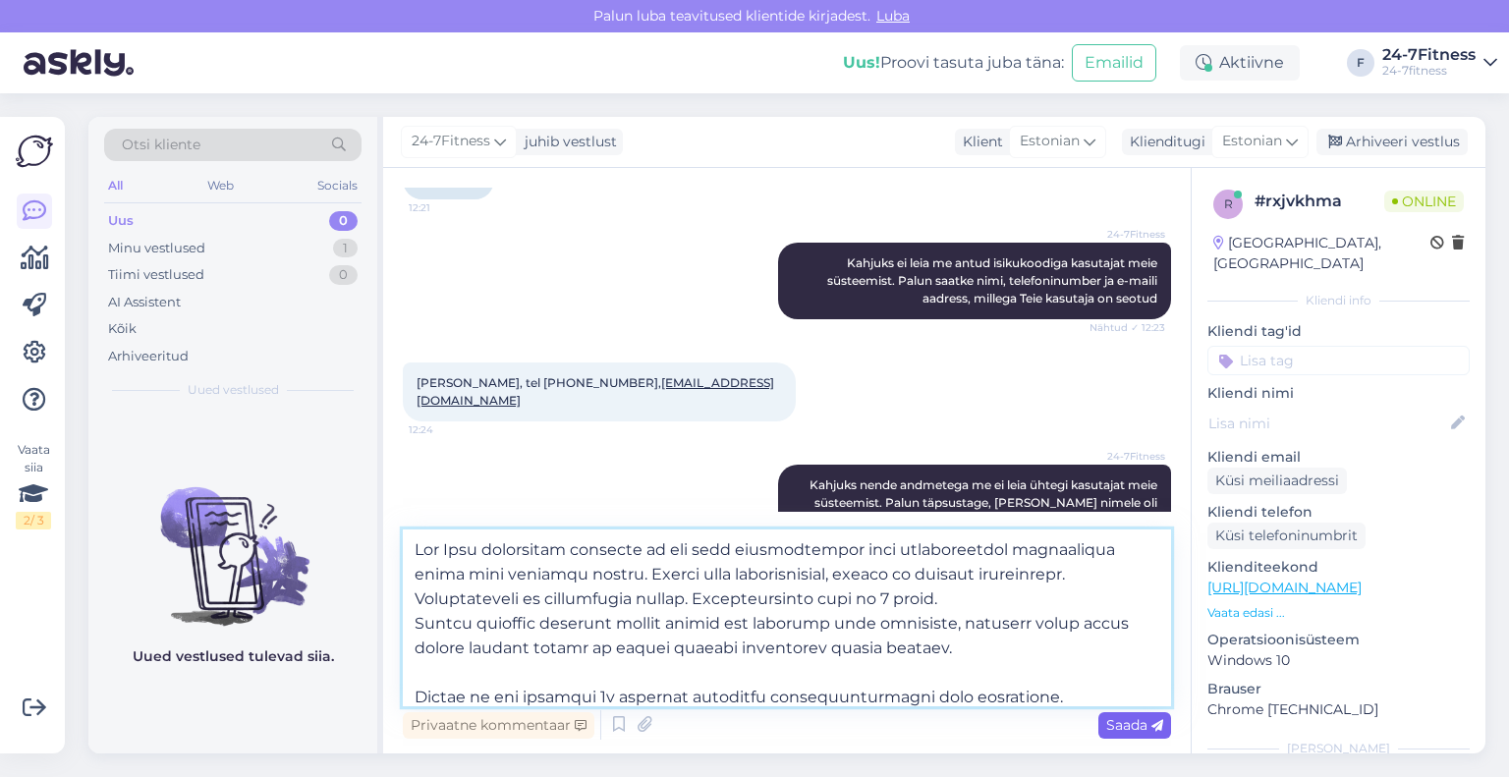
type textarea "Lor Ipsu dolorsitam consecte ad eli sedd eiusmodtempor inci utlaboreetdol magna…"
click at [1106, 719] on span "Saada" at bounding box center [1134, 725] width 57 height 18
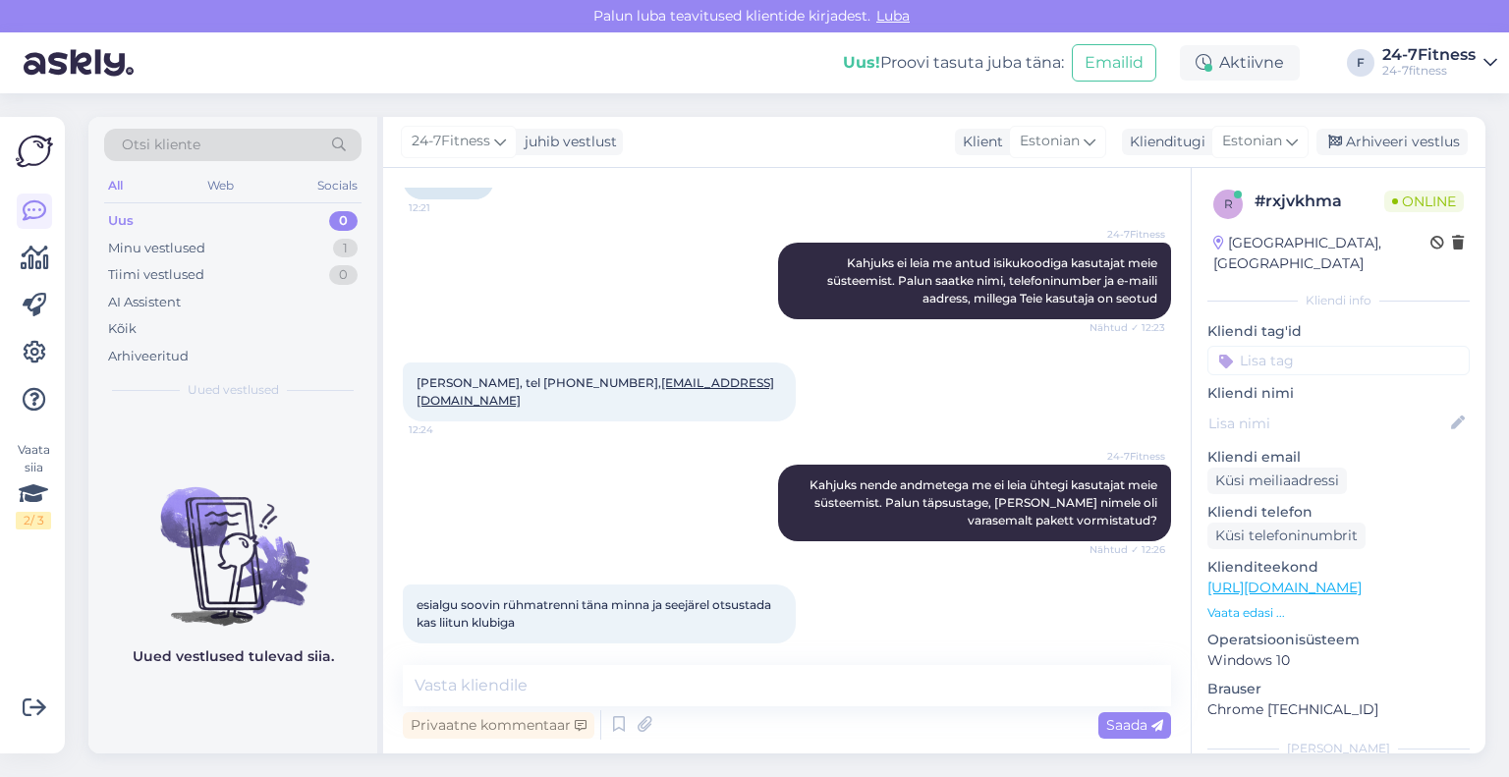
scroll to position [1399, 0]
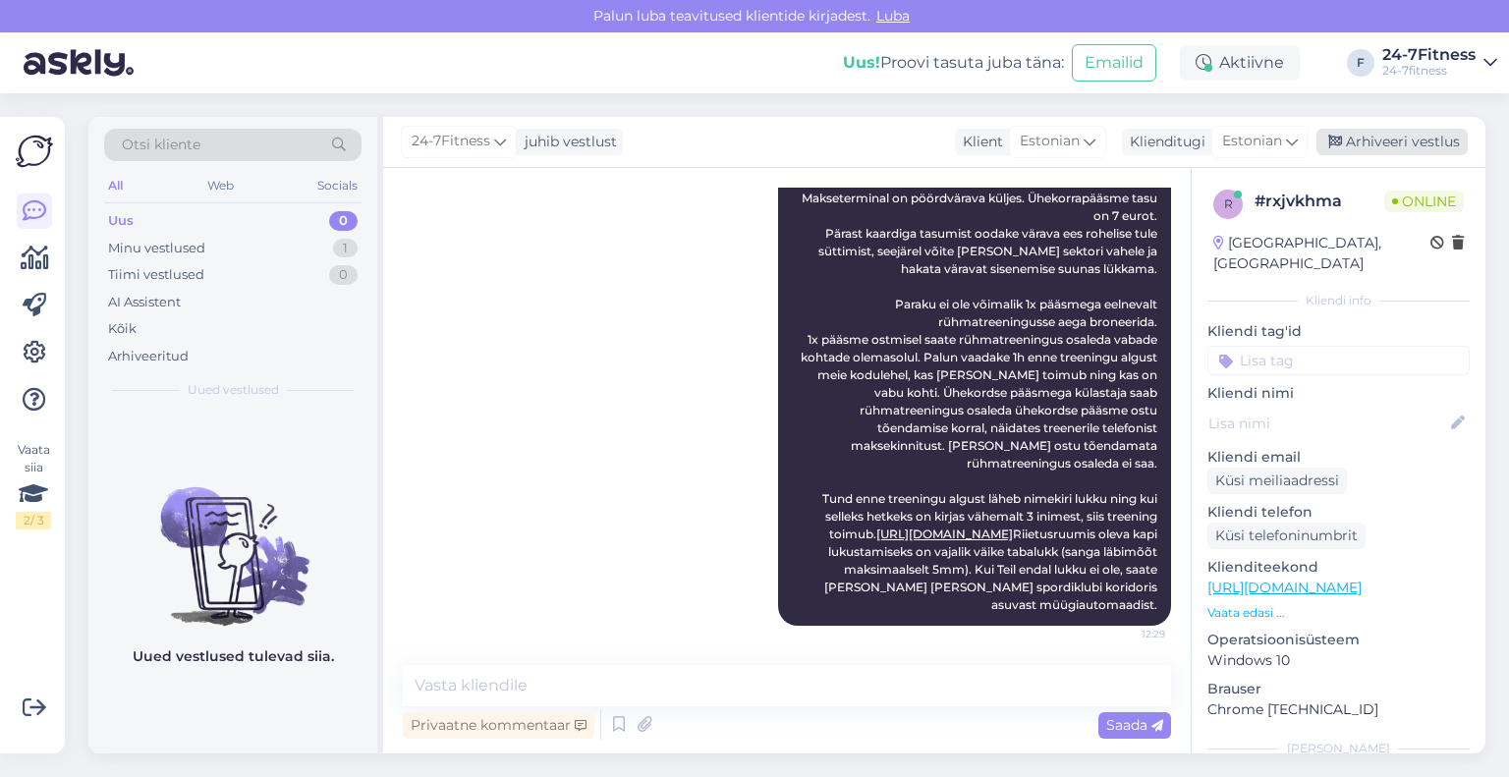
click at [1386, 151] on div "Arhiveeri vestlus" at bounding box center [1391, 142] width 151 height 27
